Goal: Information Seeking & Learning: Learn about a topic

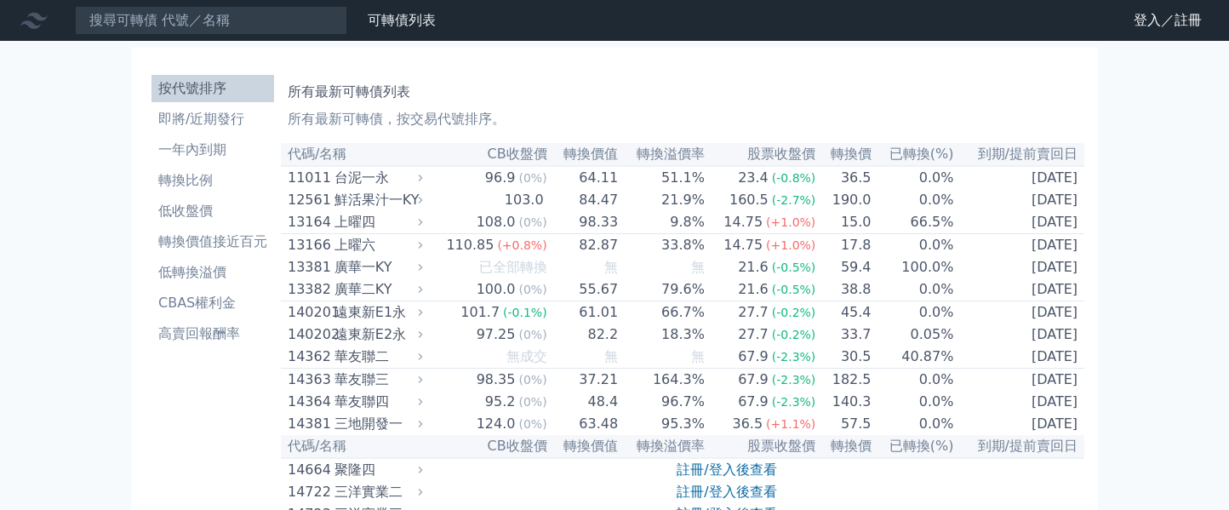
scroll to position [340, 0]
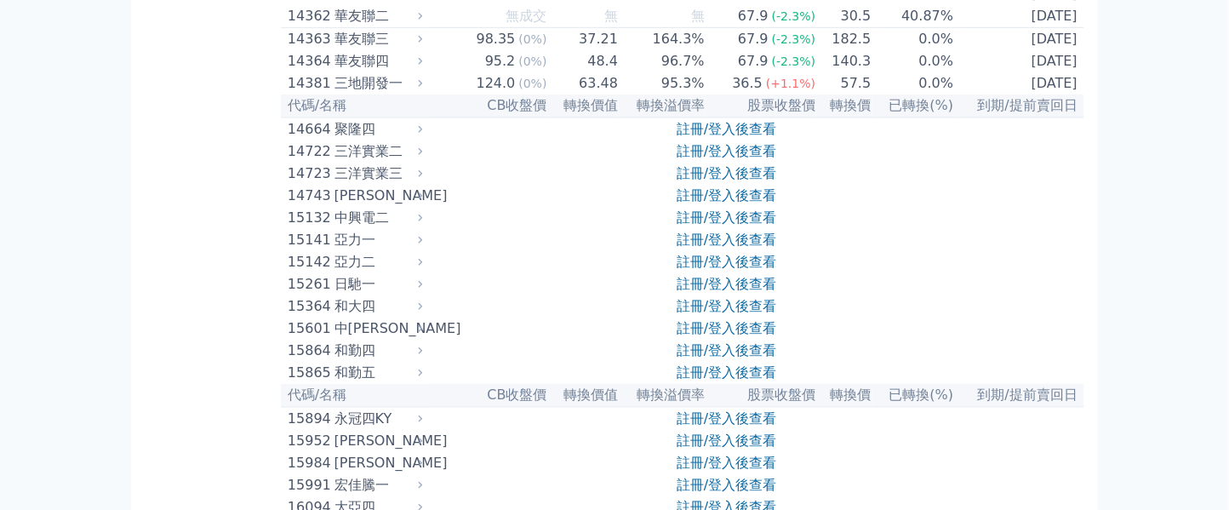
click at [726, 137] on link "註冊/登入後查看" at bounding box center [726, 129] width 100 height 16
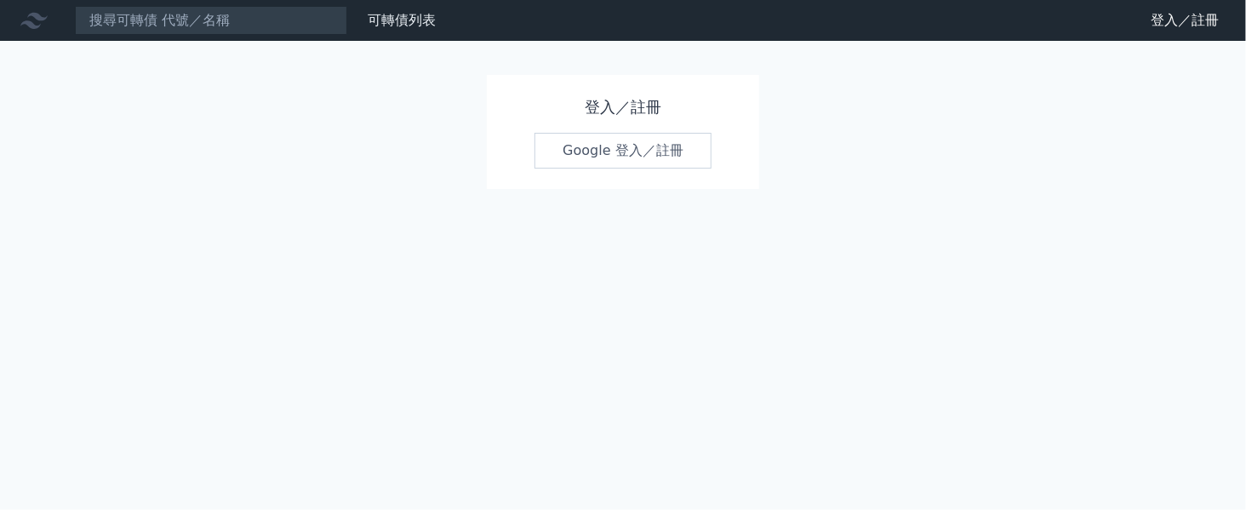
click at [641, 136] on link "Google 登入／註冊" at bounding box center [622, 151] width 177 height 36
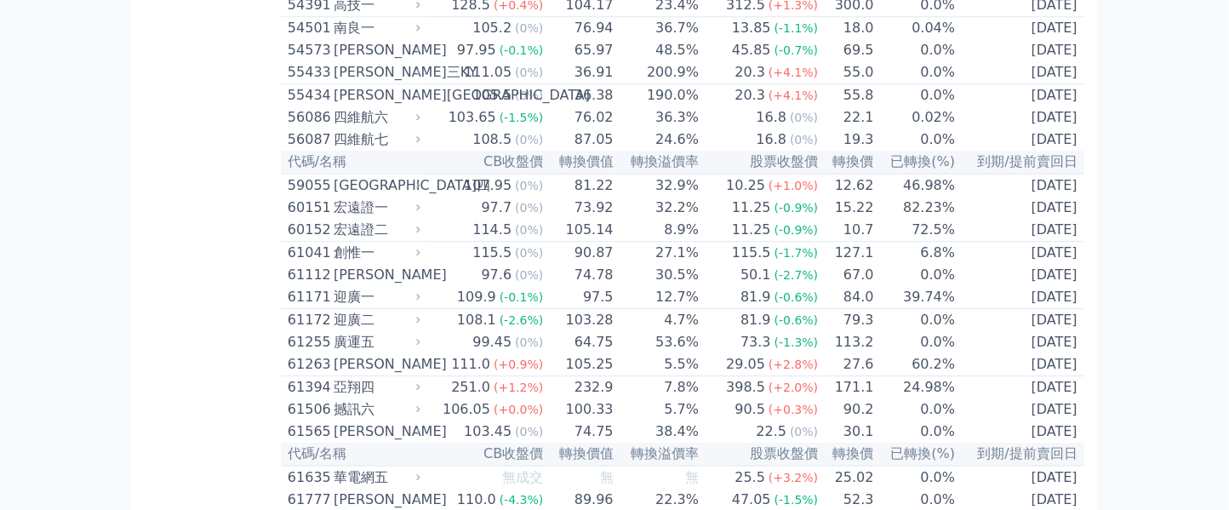
scroll to position [5898, 0]
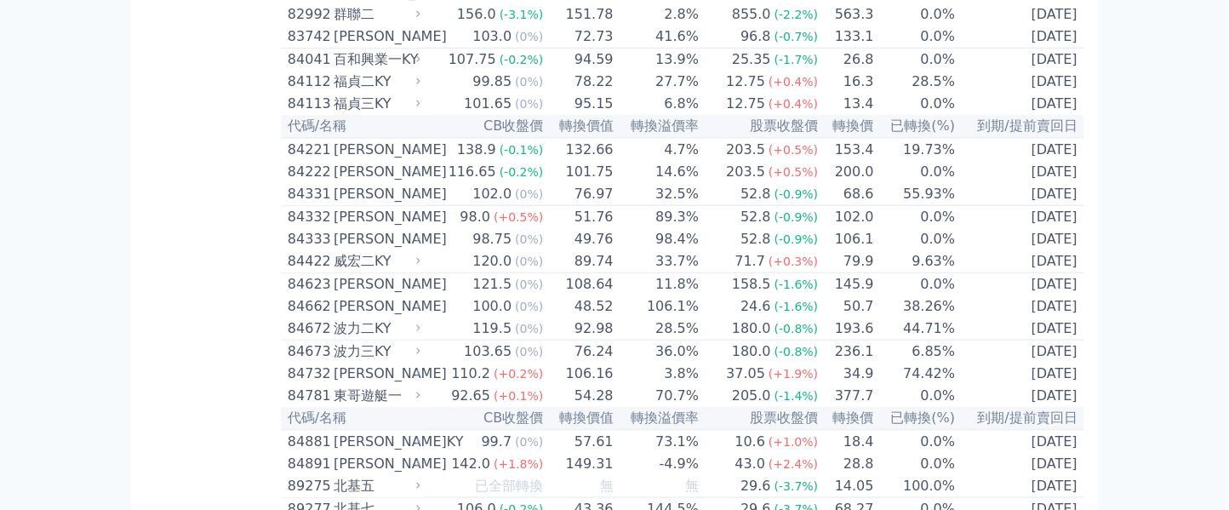
scroll to position [8961, 0]
